Goal: Browse casually: Explore the website without a specific task or goal

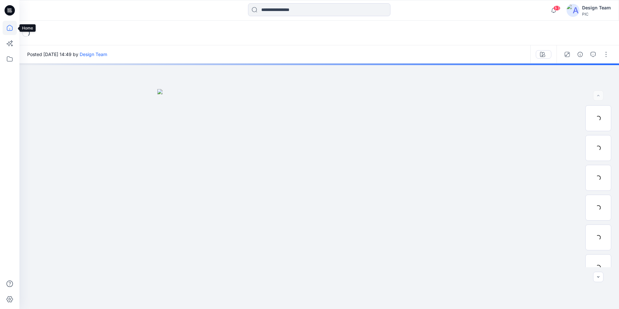
click at [13, 27] on icon at bounding box center [10, 28] width 14 height 14
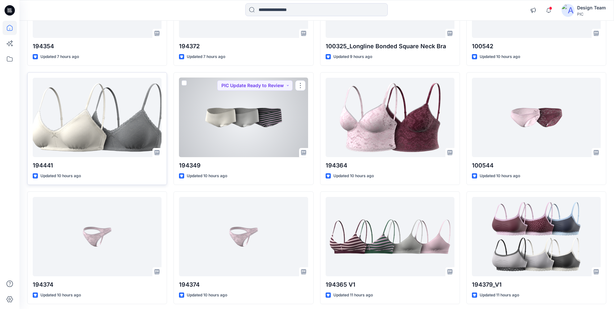
scroll to position [259, 0]
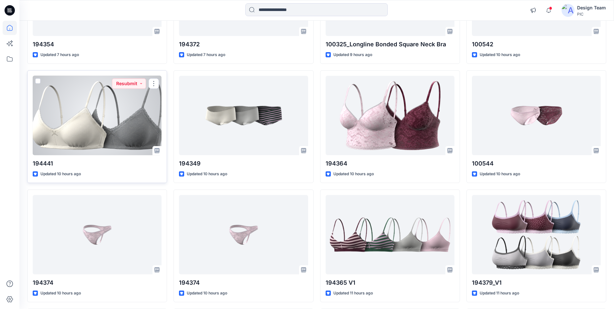
click at [69, 112] on div at bounding box center [97, 115] width 129 height 79
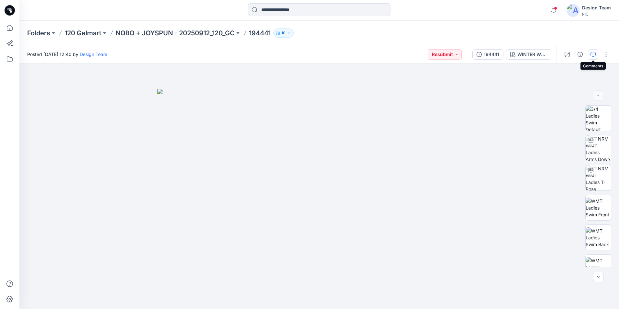
click at [592, 55] on icon "button" at bounding box center [592, 54] width 5 height 5
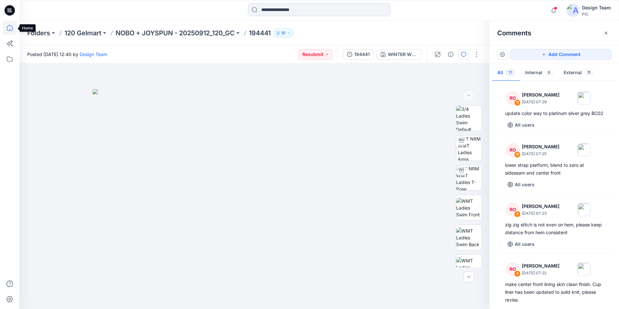
click at [3, 28] on icon at bounding box center [10, 28] width 14 height 14
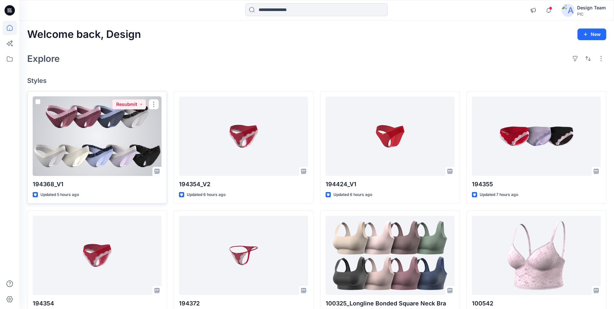
click at [81, 147] on div at bounding box center [97, 135] width 129 height 79
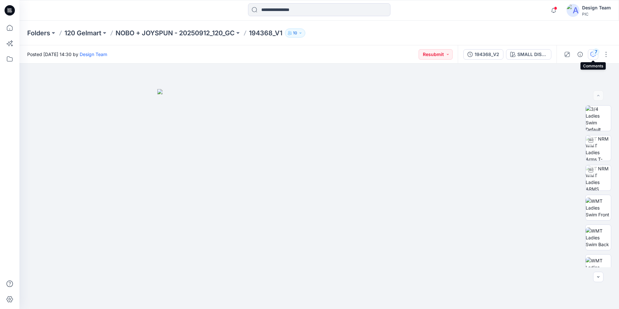
click at [591, 53] on icon "button" at bounding box center [592, 54] width 5 height 5
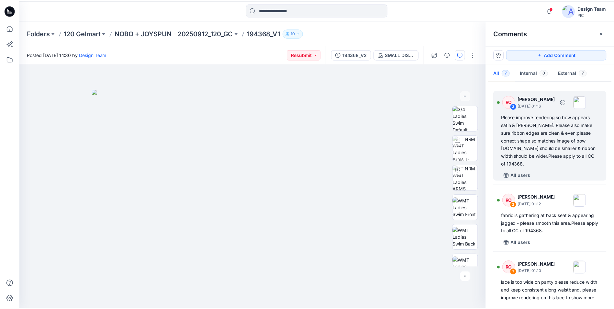
scroll to position [257, 0]
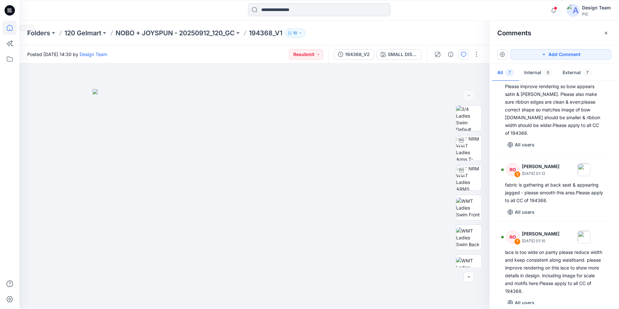
click at [9, 29] on icon at bounding box center [10, 28] width 14 height 14
